Goal: Task Accomplishment & Management: Use online tool/utility

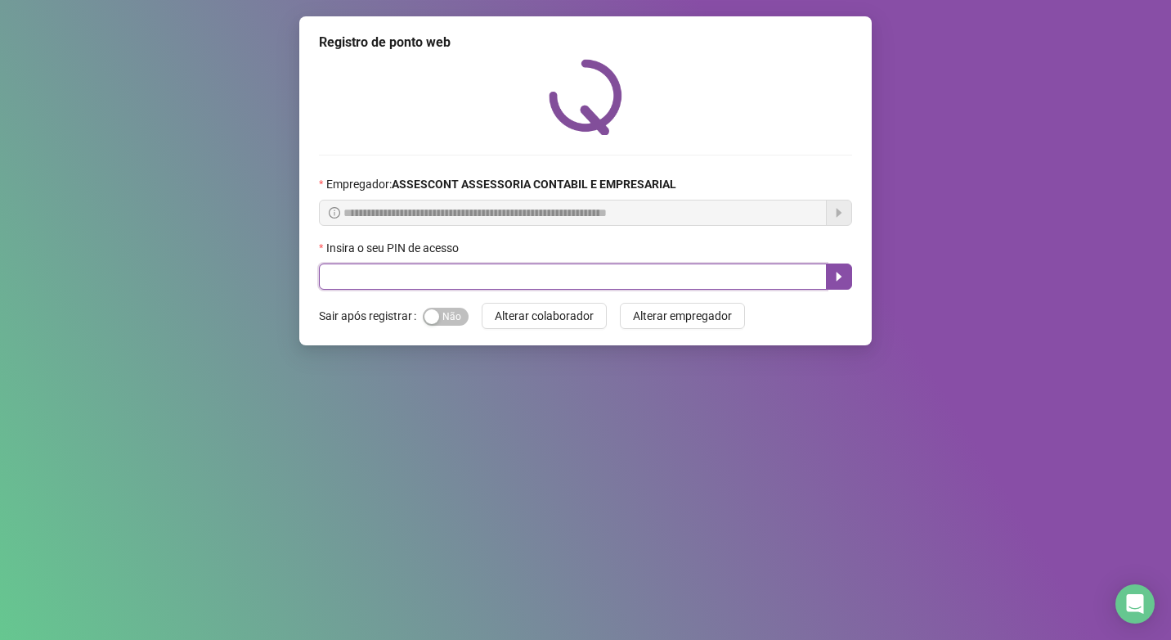
click at [621, 282] on input "text" at bounding box center [573, 276] width 508 height 26
type input "*****"
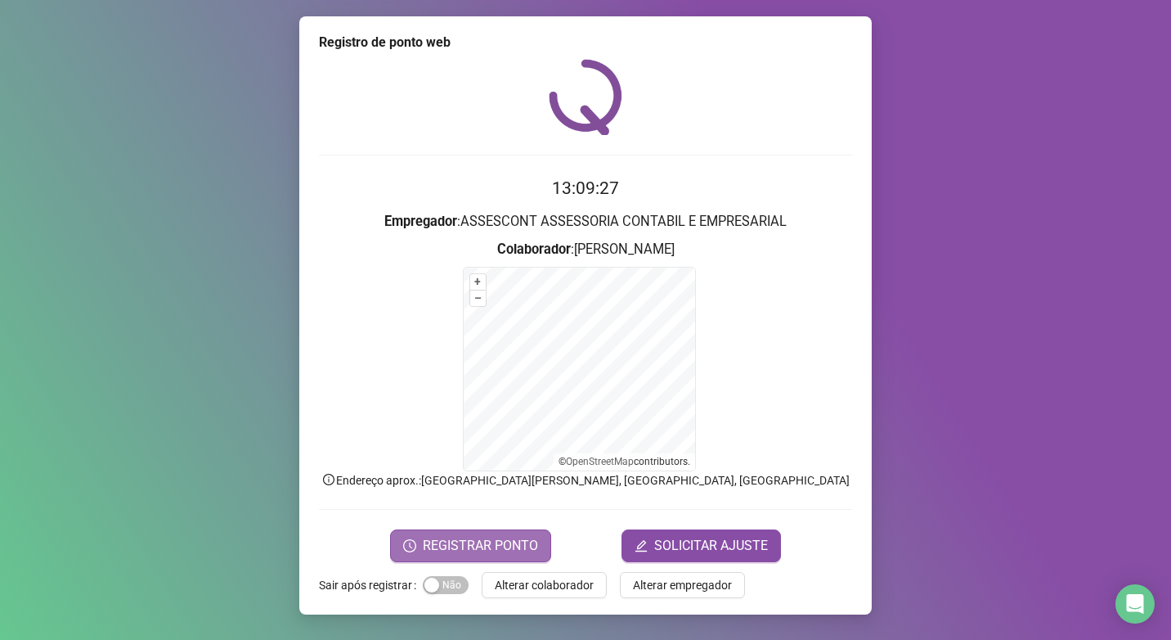
click at [506, 537] on span "REGISTRAR PONTO" at bounding box center [480, 546] width 115 height 20
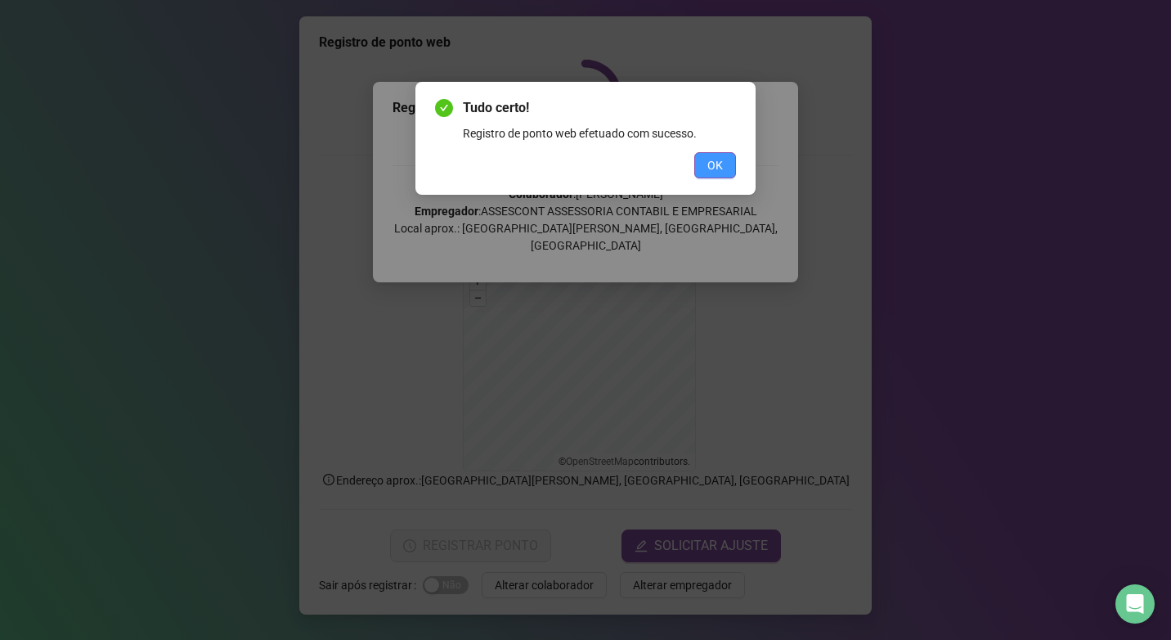
click at [720, 174] on button "OK" at bounding box center [715, 165] width 42 height 26
